Goal: Task Accomplishment & Management: Use online tool/utility

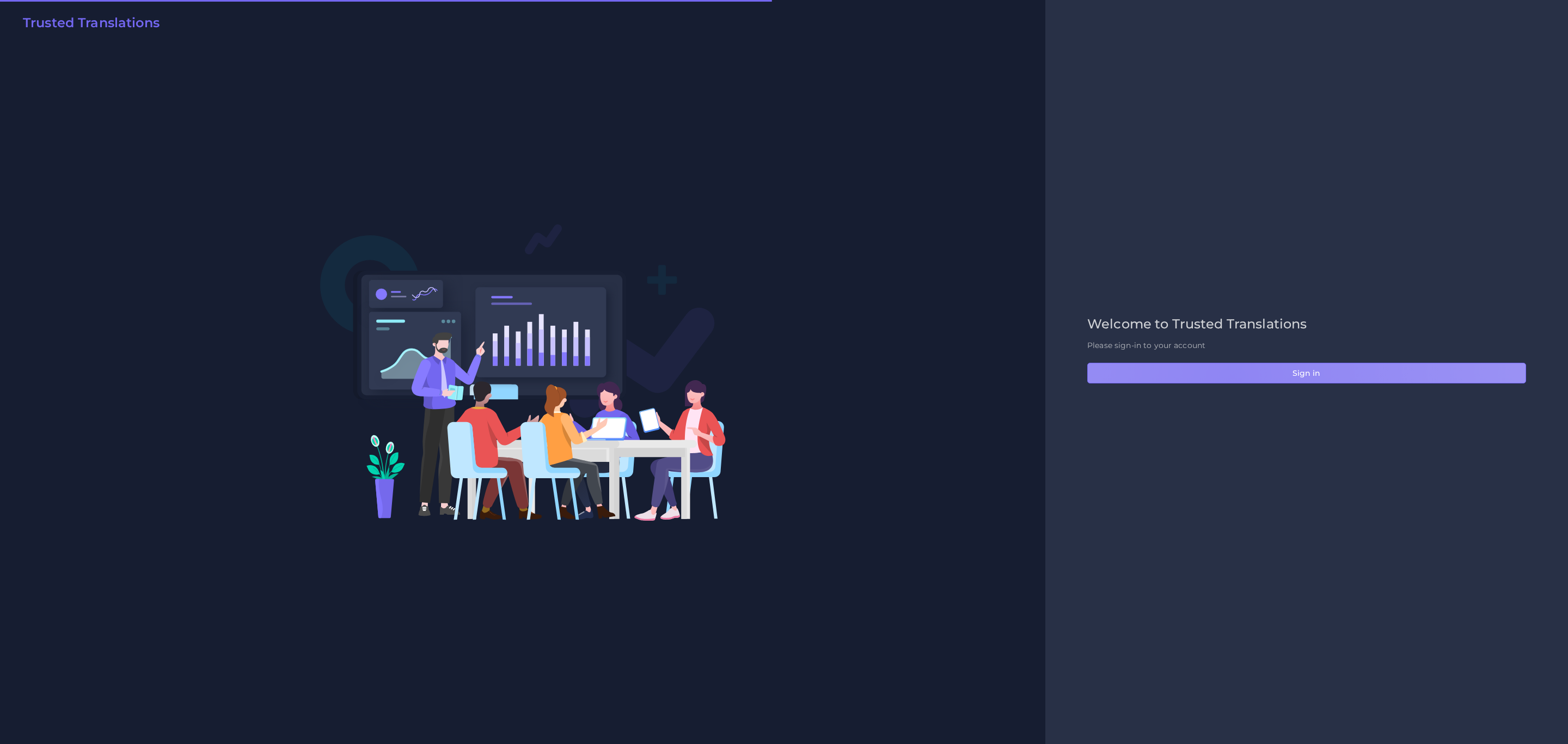
click at [1232, 376] on button "Sign in" at bounding box center [1306, 373] width 439 height 21
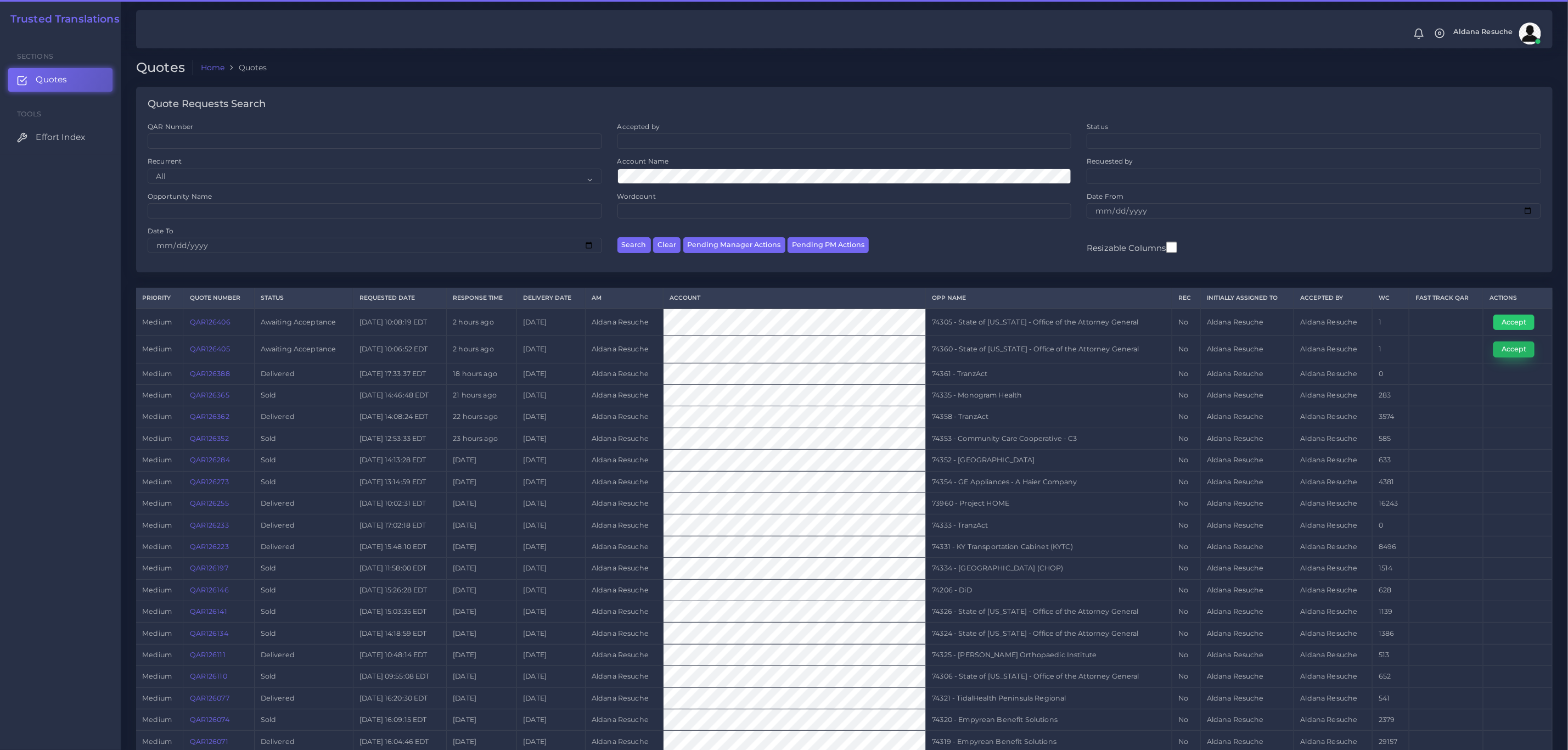
click at [1507, 350] on button "Accept" at bounding box center [1514, 349] width 41 height 15
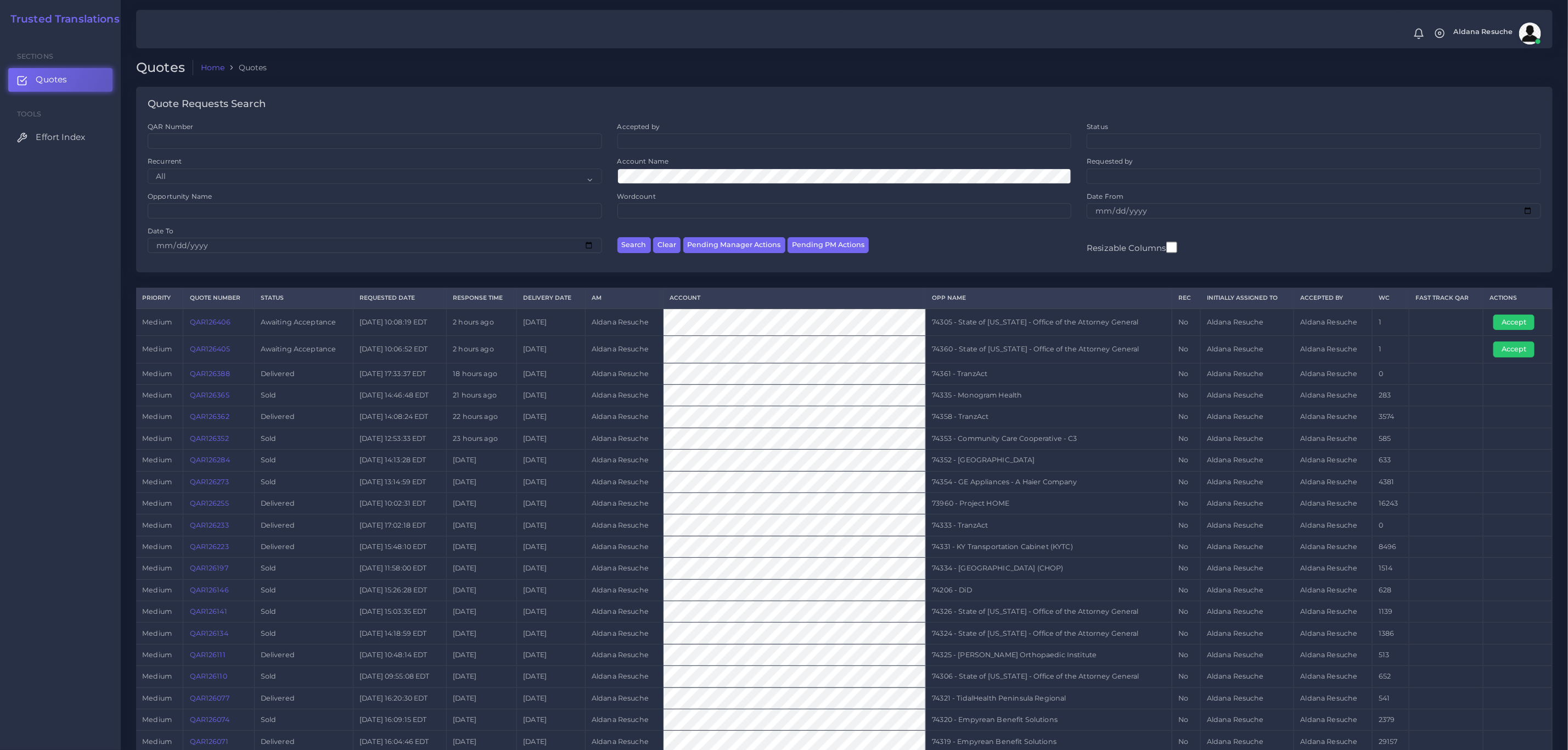
click at [1032, 346] on td "74360 - State of [US_STATE] - Office of the Attorney General" at bounding box center [1049, 349] width 247 height 27
copy tr "74360 - State of [US_STATE] - Office of the Attorney General"
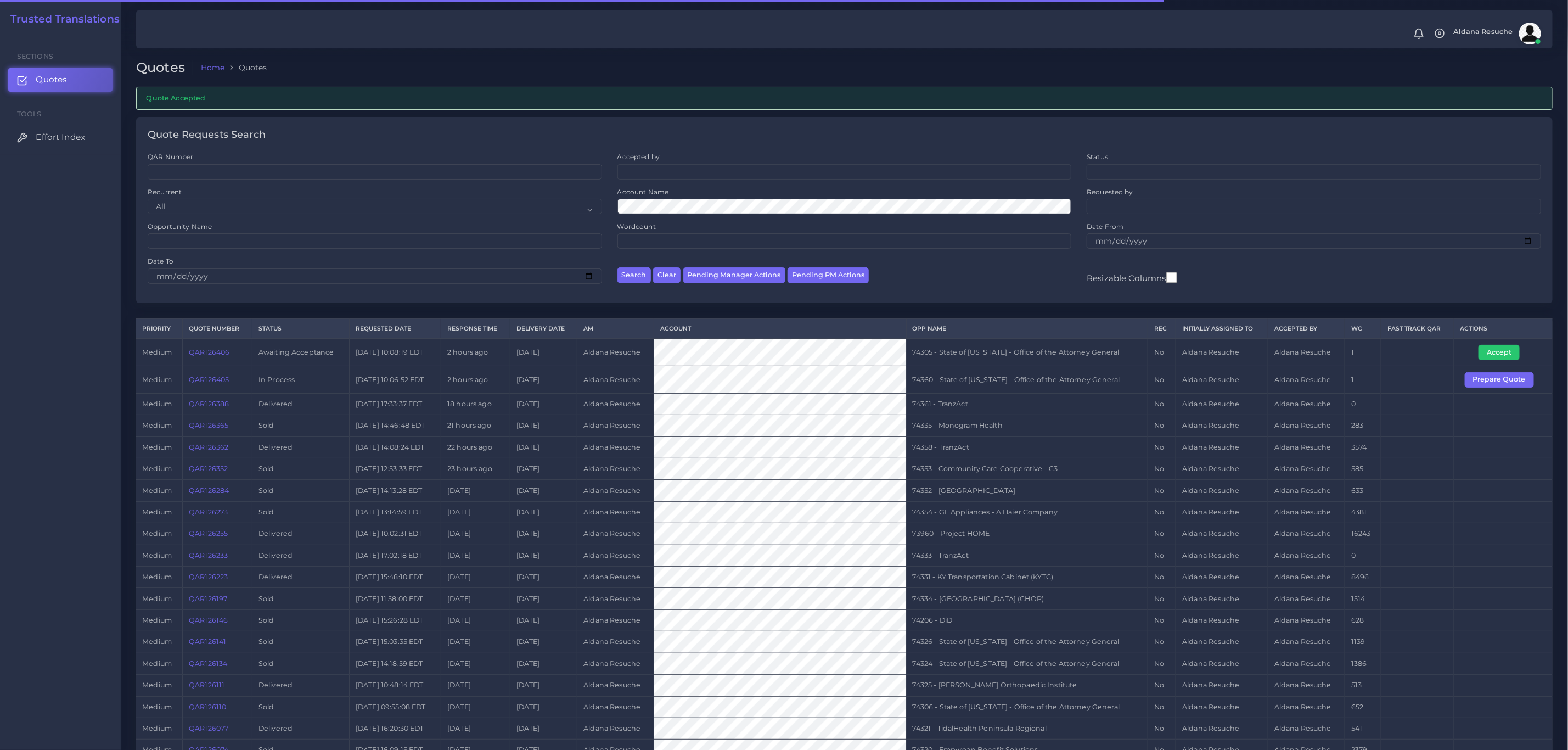
click at [1043, 355] on td "74305 - State of [US_STATE] - Office of the Attorney General" at bounding box center [1027, 352] width 242 height 28
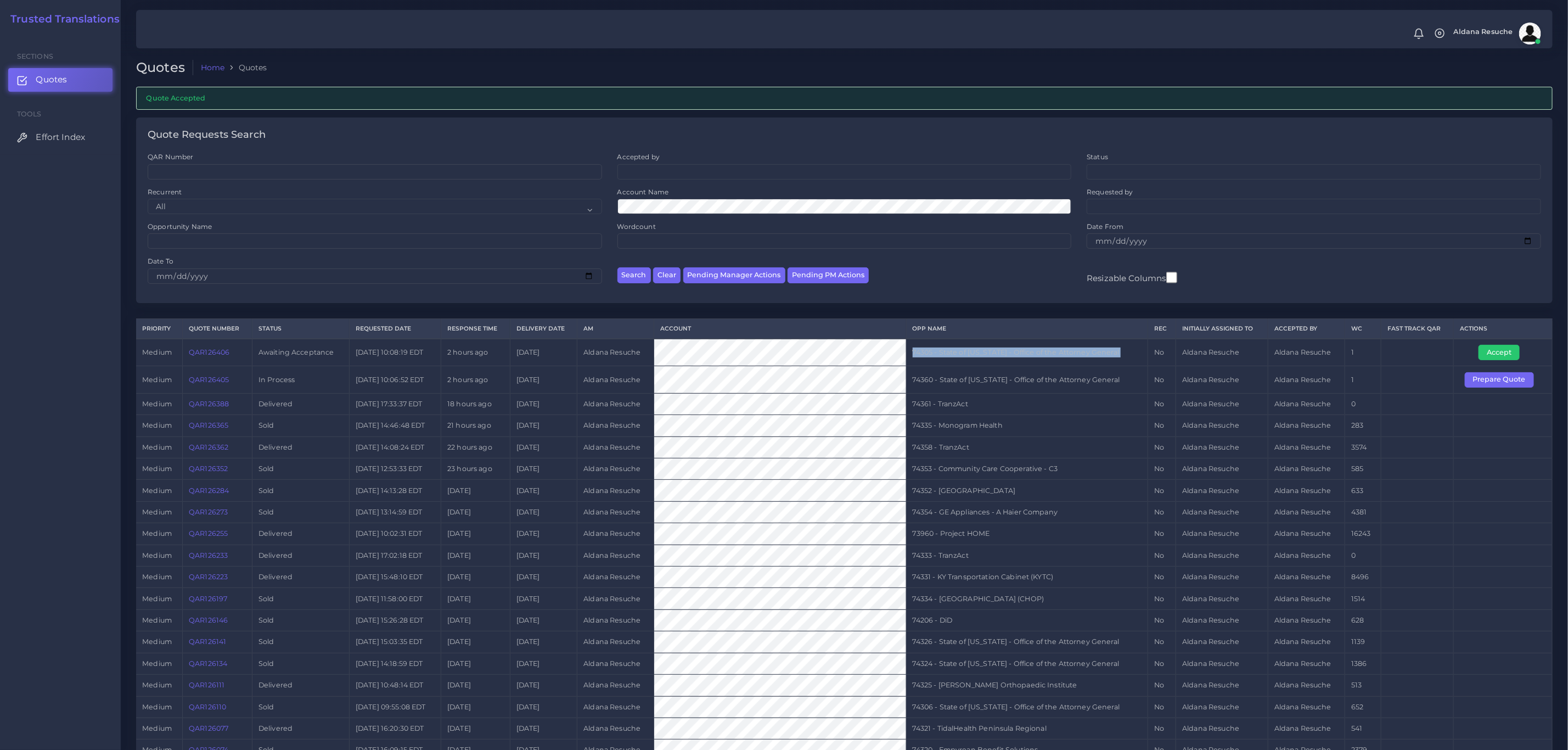
click at [1043, 355] on td "74305 - State of [US_STATE] - Office of the Attorney General" at bounding box center [1027, 352] width 242 height 28
copy tr "74305 - State of [US_STATE] - Office of the Attorney General"
click at [1509, 352] on button "Accept" at bounding box center [1499, 352] width 41 height 15
